Goal: Find specific page/section: Find specific page/section

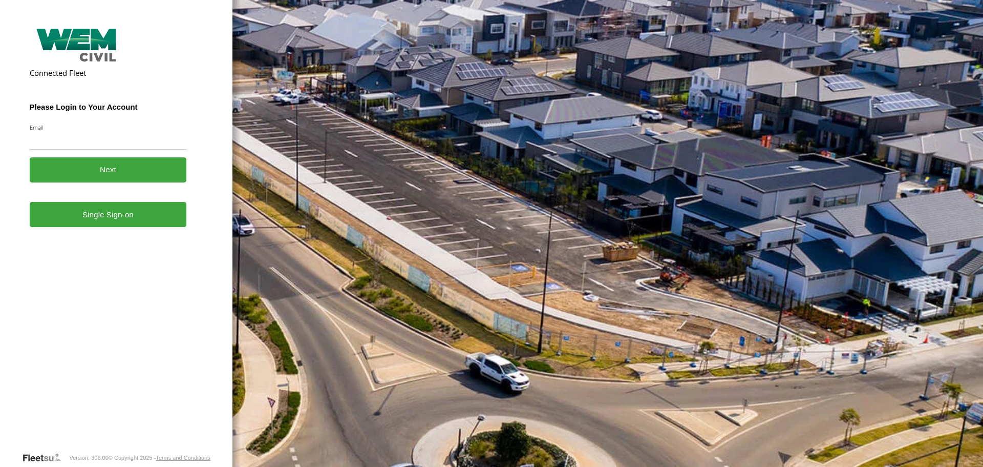
click at [152, 222] on link "Single Sign-on" at bounding box center [108, 214] width 157 height 25
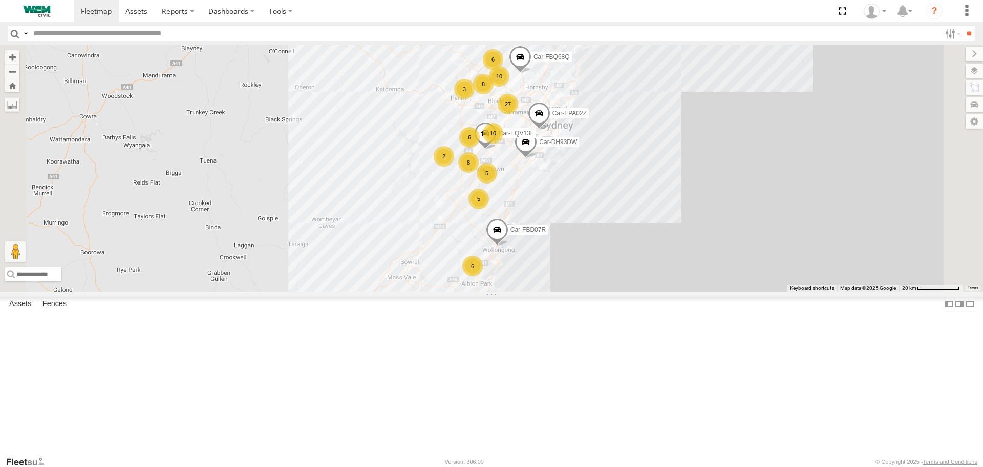
scroll to position [1690, 0]
click at [0, 0] on div "All Assets" at bounding box center [0, 0] width 0 height 0
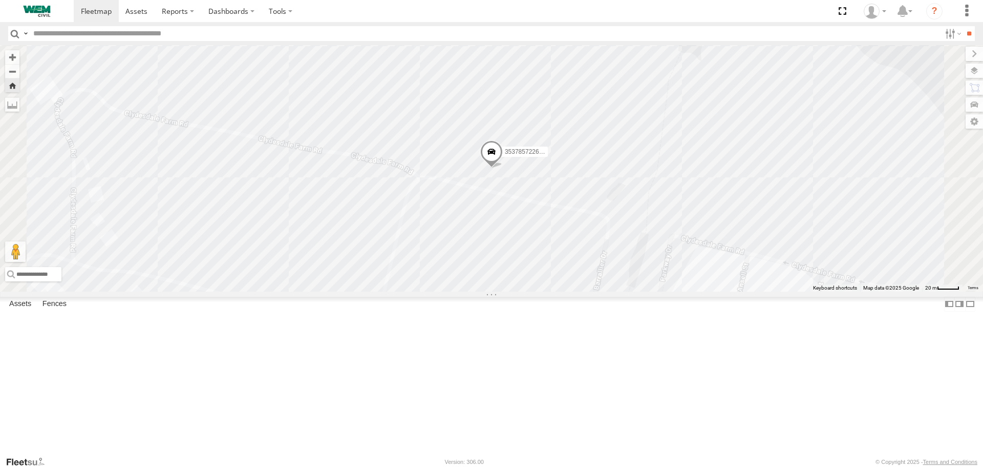
click at [0, 0] on div "353785724587323 All Assets" at bounding box center [0, 0] width 0 height 0
drag, startPoint x: 128, startPoint y: 372, endPoint x: 89, endPoint y: 323, distance: 62.7
click at [0, 0] on div "353785722692737" at bounding box center [0, 0] width 0 height 0
click at [0, 0] on div "All Assets" at bounding box center [0, 0] width 0 height 0
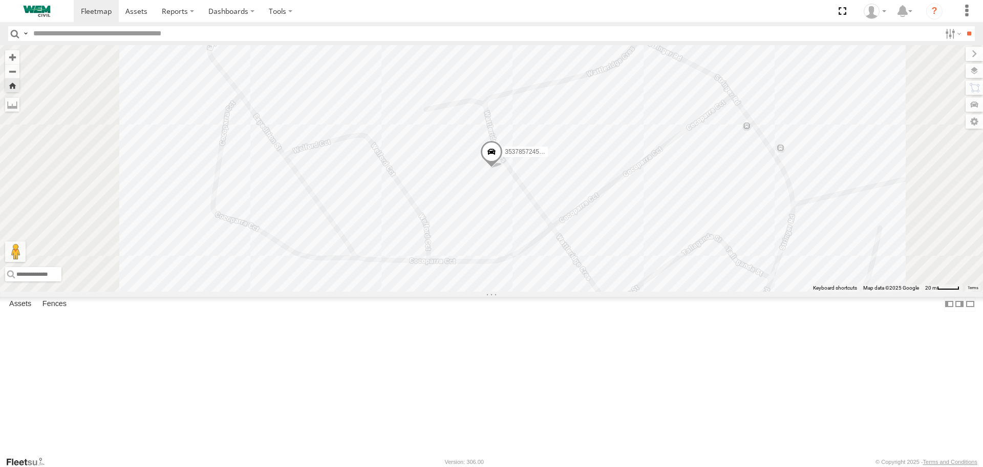
drag, startPoint x: 100, startPoint y: 293, endPoint x: 40, endPoint y: 295, distance: 60.0
click at [0, 0] on div "353785724587323" at bounding box center [0, 0] width 0 height 0
copy div "353785724587323"
click at [0, 0] on link at bounding box center [0, 0] width 0 height 0
